Goal: Information Seeking & Learning: Learn about a topic

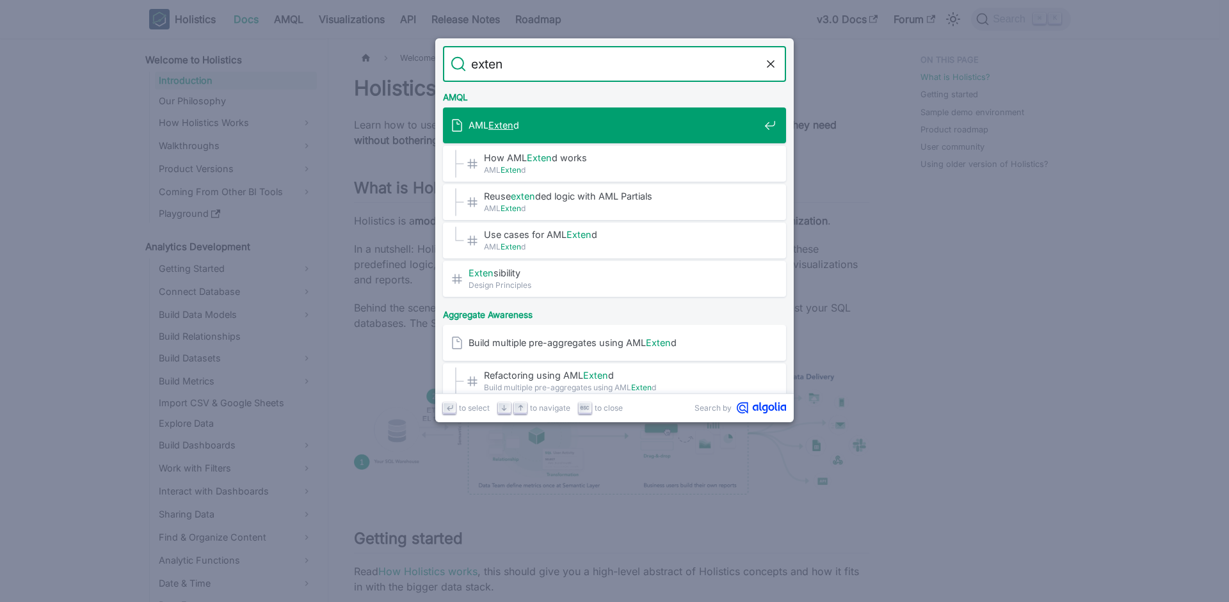
type input "extend"
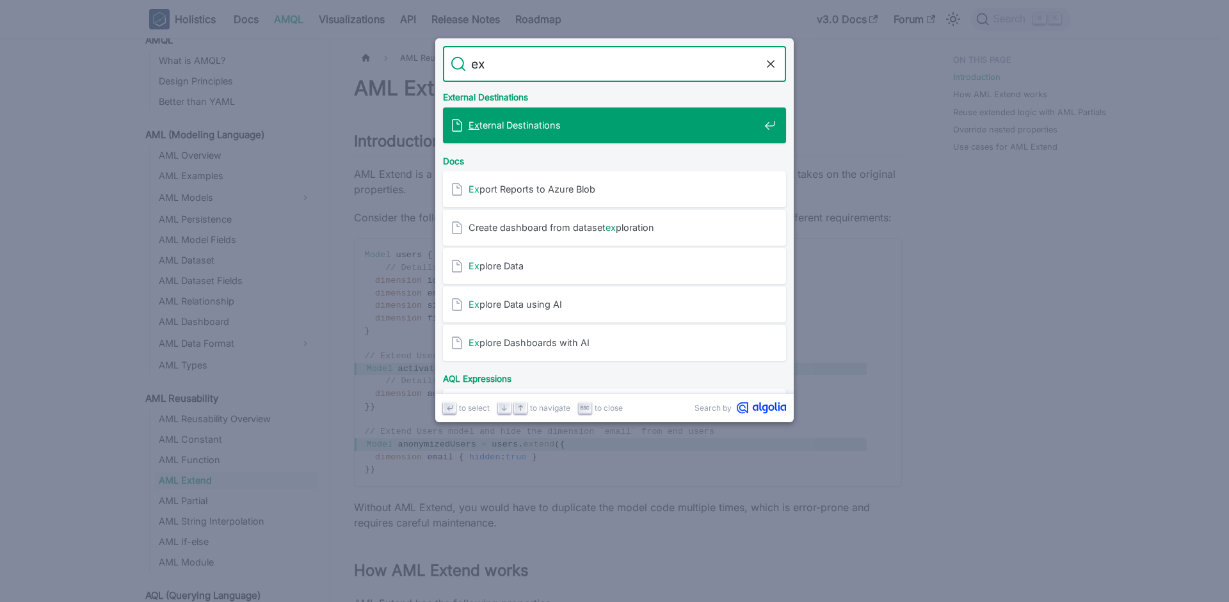
type input "e"
type input "reuse"
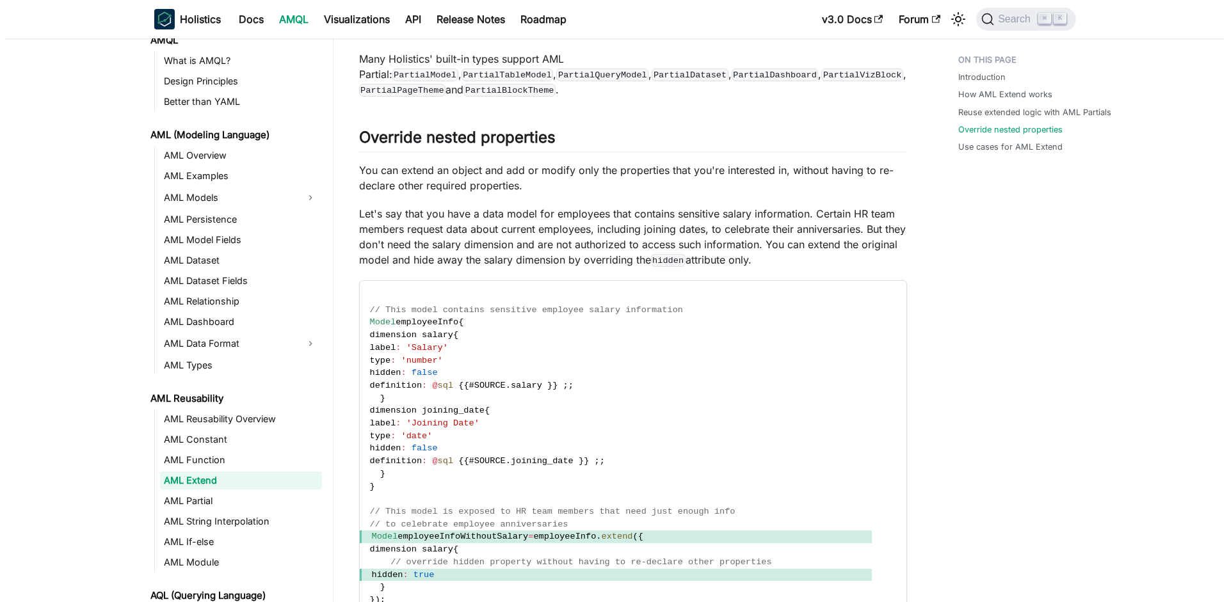
scroll to position [1629, 0]
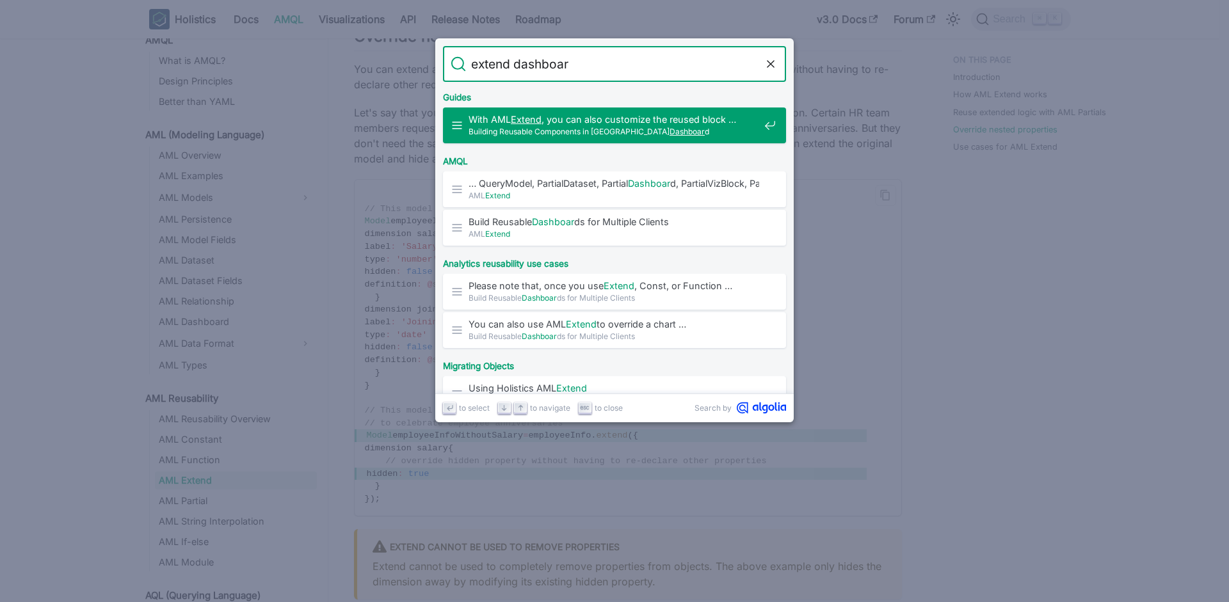
type input "extend dashboard"
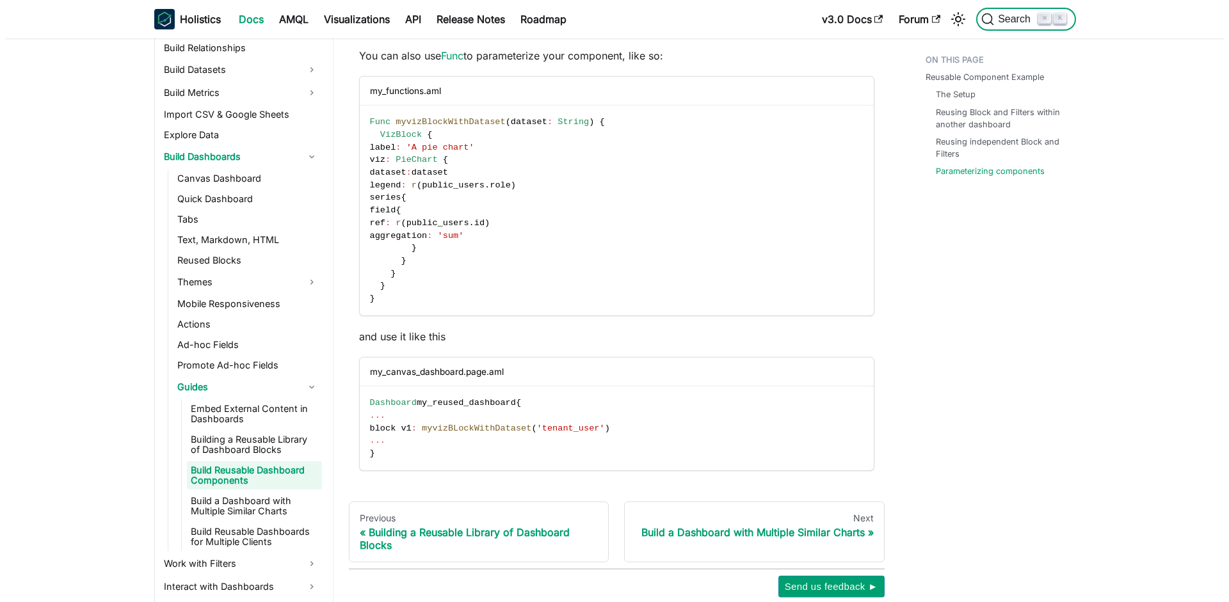
scroll to position [2345, 0]
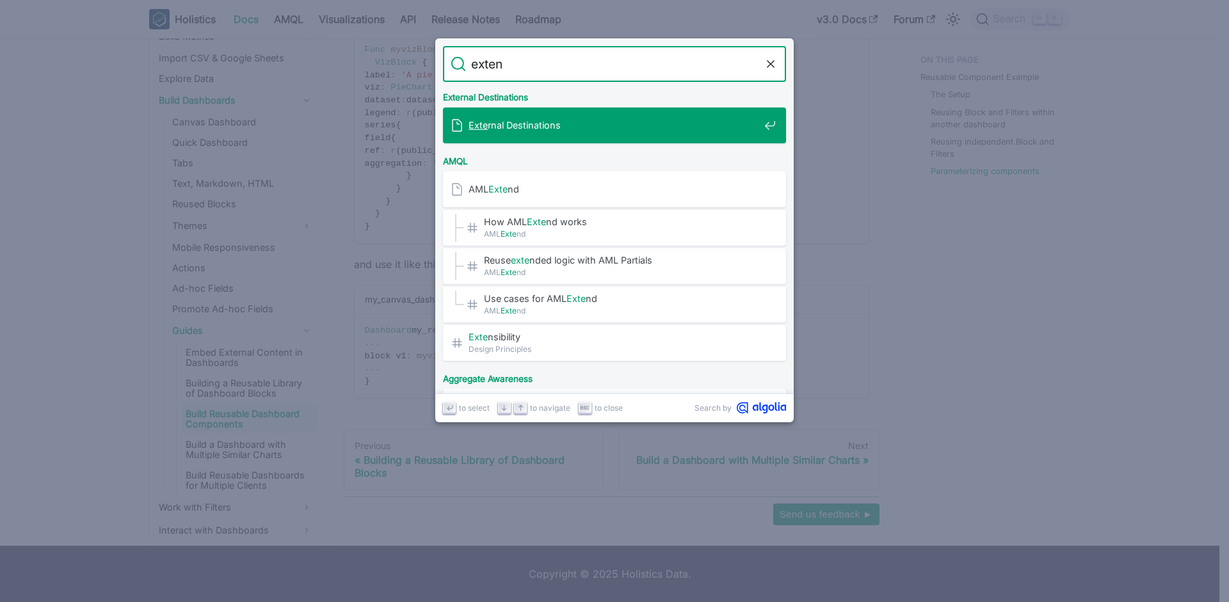
type input "extend"
